Goal: Submit feedback/report problem

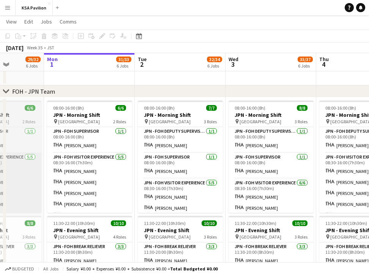
scroll to position [10, 0]
